Goal: Check status: Check status

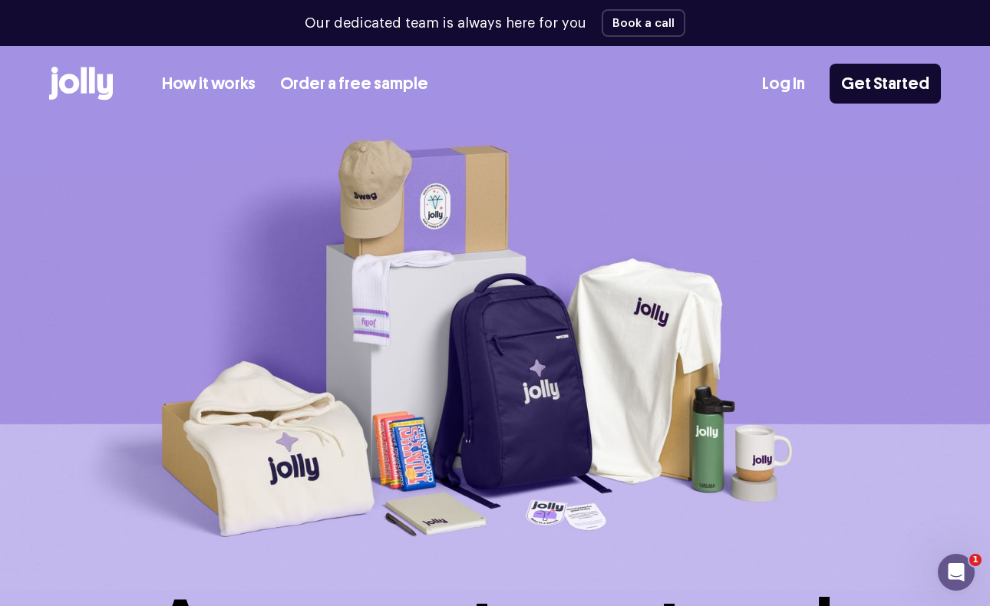
click at [789, 88] on link "Log In" at bounding box center [783, 83] width 43 height 25
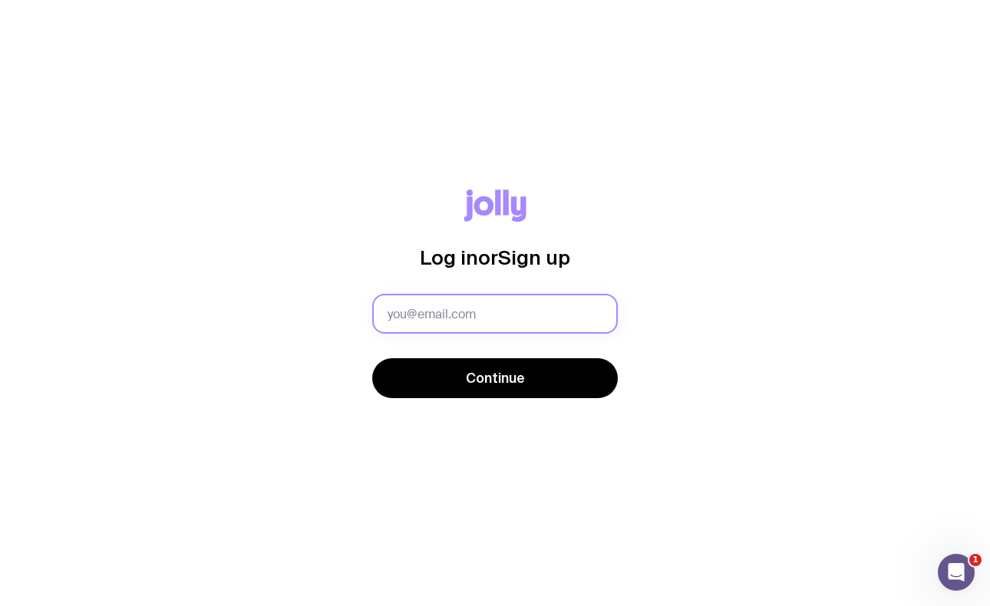
click at [508, 304] on input "text" at bounding box center [495, 314] width 246 height 40
type input "info@m"
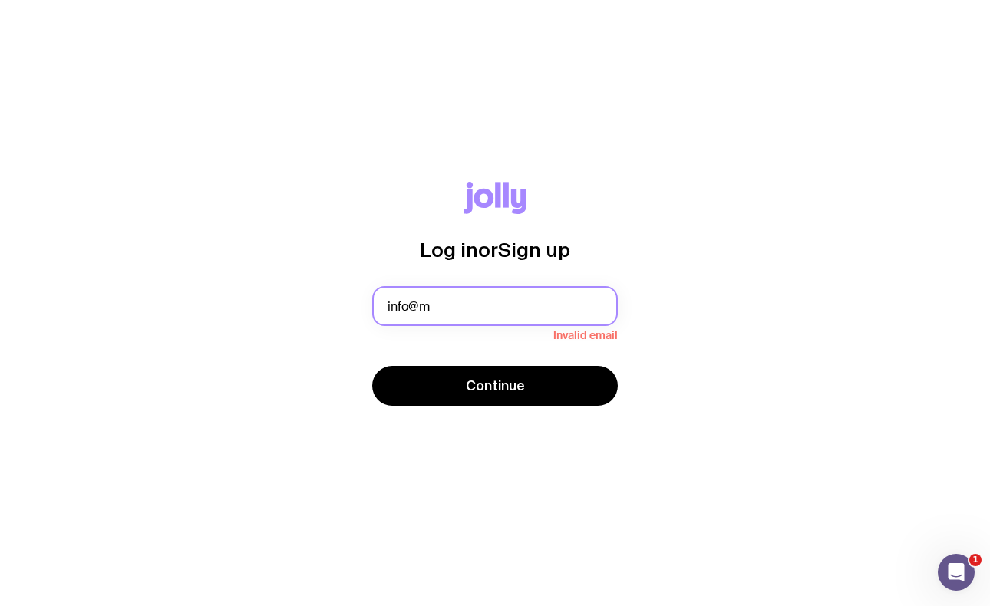
click at [454, 302] on input "info@m" at bounding box center [495, 306] width 246 height 40
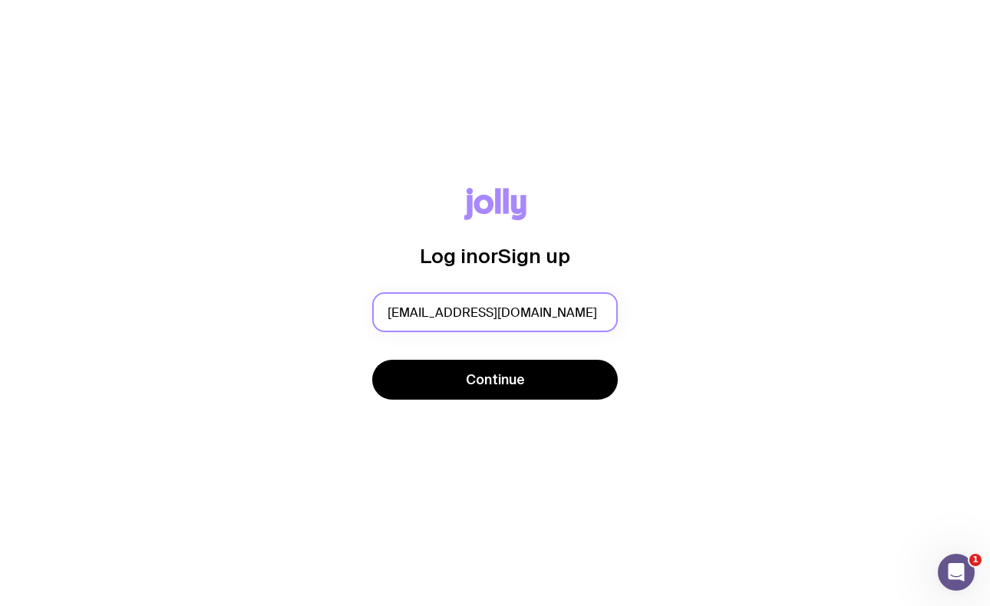
type input "info@matthewneedham.co"
click at [494, 378] on button "Continue" at bounding box center [495, 380] width 246 height 40
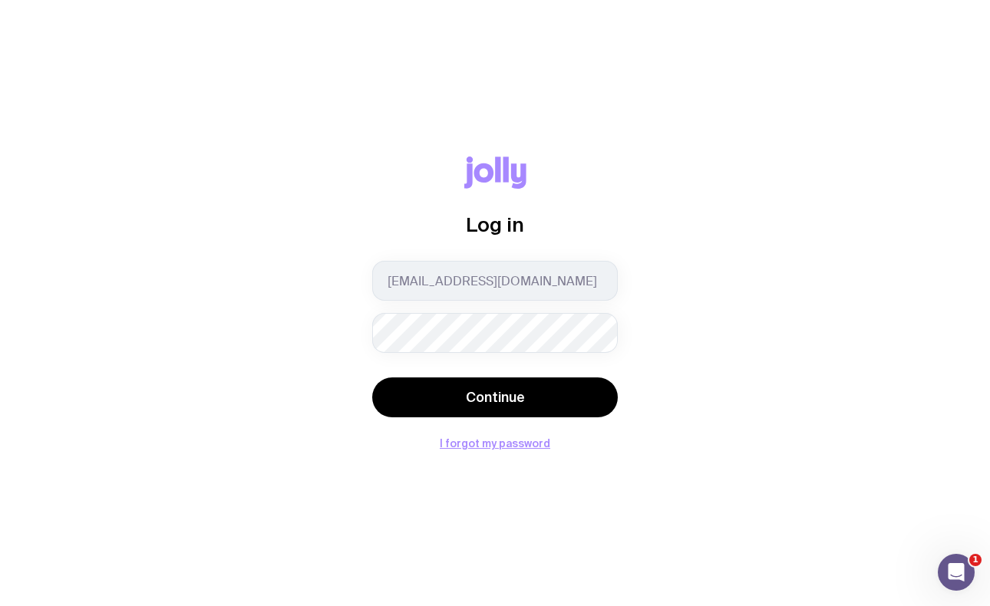
click at [494, 398] on button "Continue" at bounding box center [495, 398] width 246 height 40
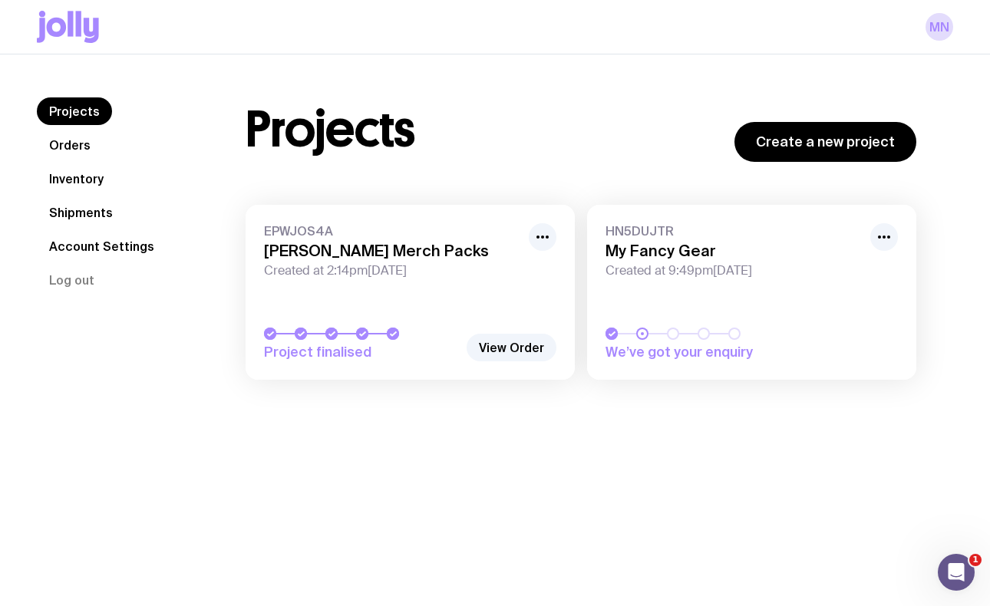
click at [76, 213] on link "Shipments" at bounding box center [81, 213] width 88 height 28
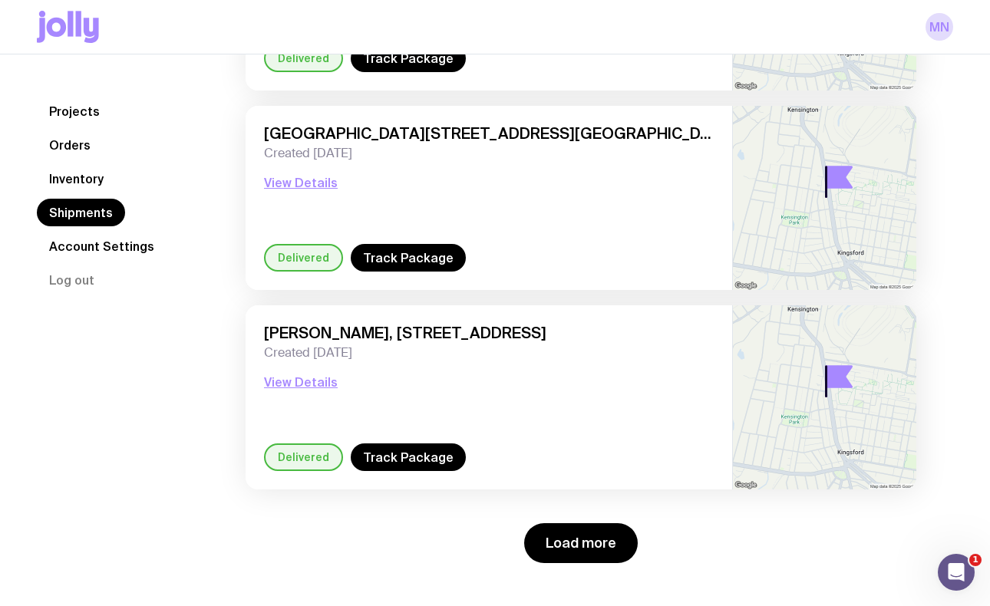
scroll to position [2079, 0]
click at [580, 549] on button "Load more" at bounding box center [581, 543] width 114 height 40
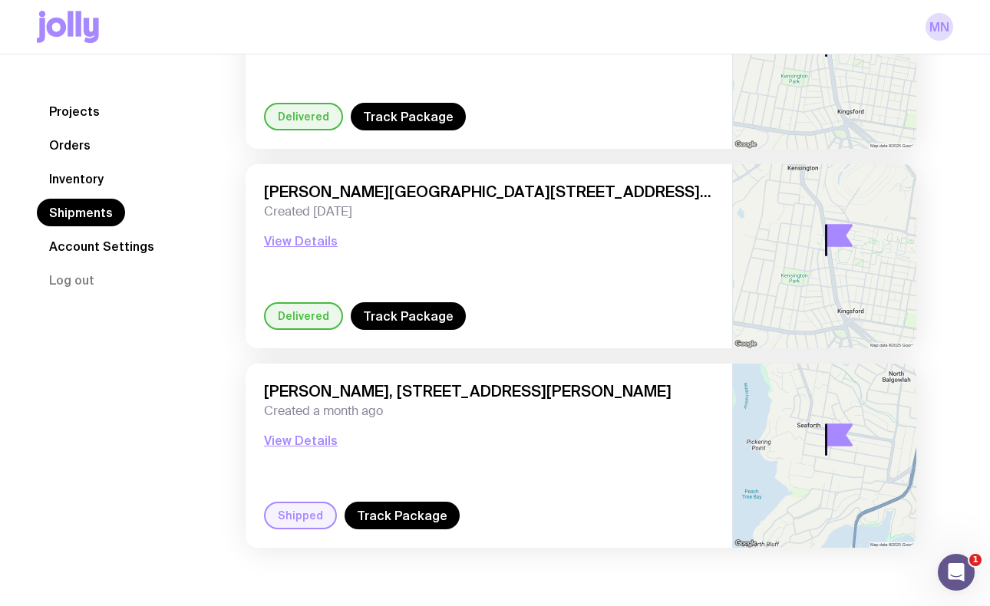
scroll to position [0, 0]
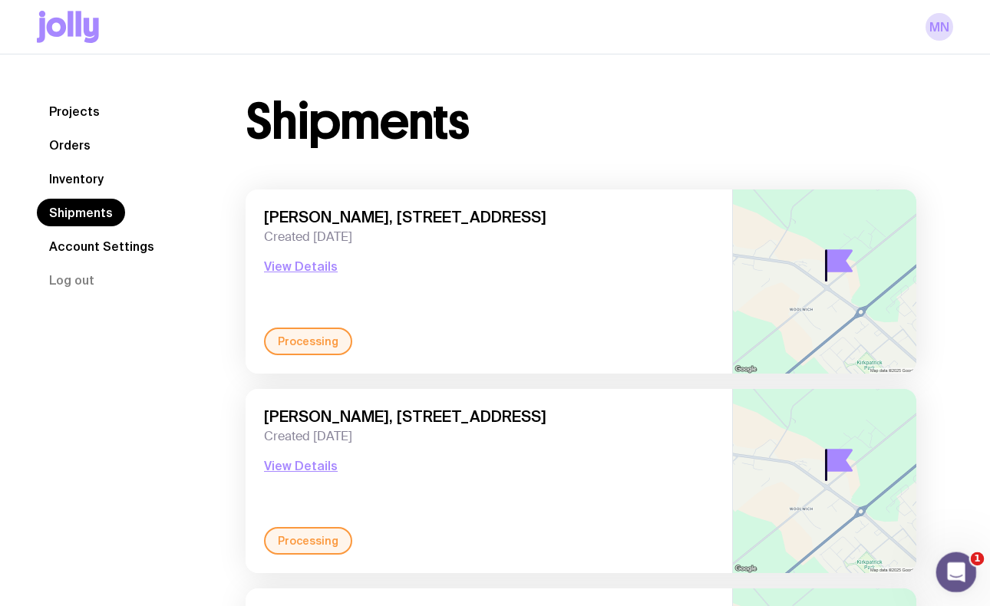
click at [958, 564] on icon "Open Intercom Messenger" at bounding box center [954, 570] width 25 height 25
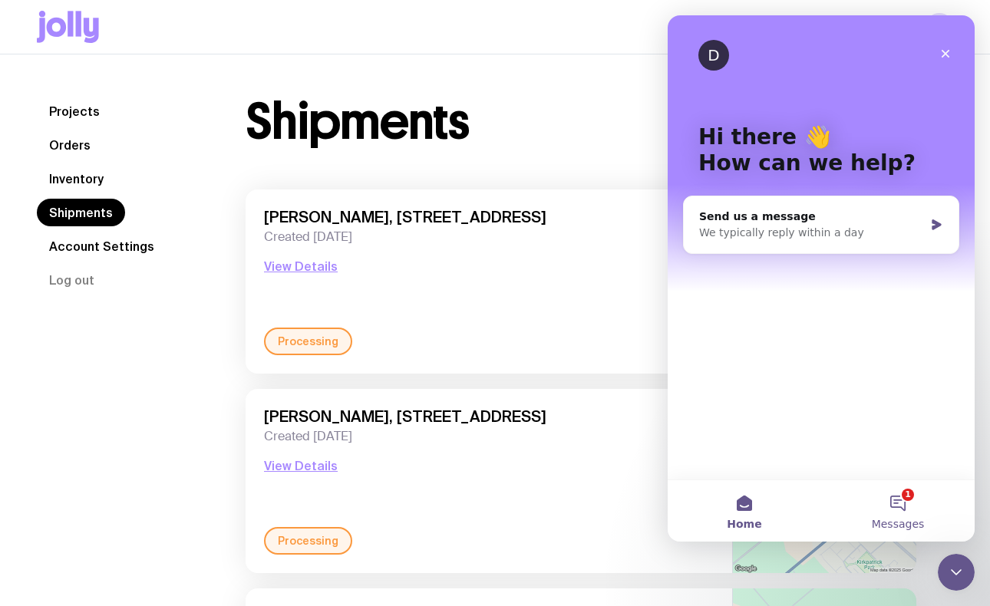
click at [888, 484] on button "1 Messages" at bounding box center [898, 511] width 154 height 61
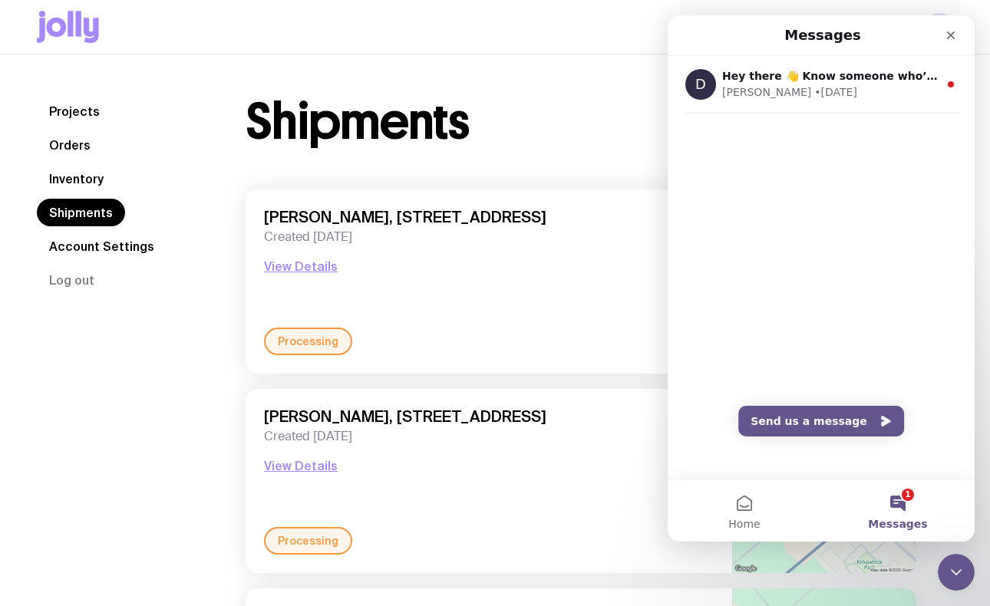
click at [558, 494] on div "Greg Morgan, 1101 Omahu Rd, Hastings 4156 Hawkes Bay, New Zealand Created 7 day…" at bounding box center [489, 468] width 450 height 120
click at [948, 38] on icon "Close" at bounding box center [951, 35] width 8 height 8
